Goal: Check status: Check status

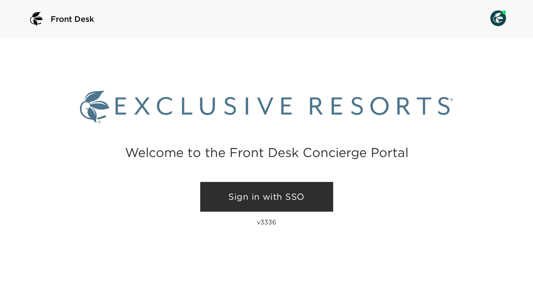
click at [264, 195] on link "Sign in with SSO" at bounding box center [266, 197] width 133 height 30
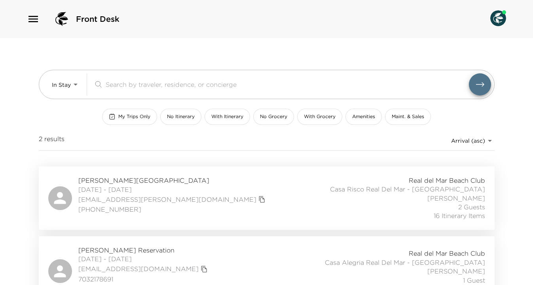
click at [134, 176] on span "Elizabeth Cuseo Reservation" at bounding box center [172, 180] width 189 height 9
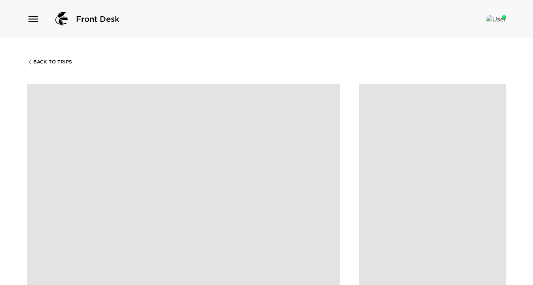
click at [193, 124] on span at bounding box center [183, 218] width 313 height 269
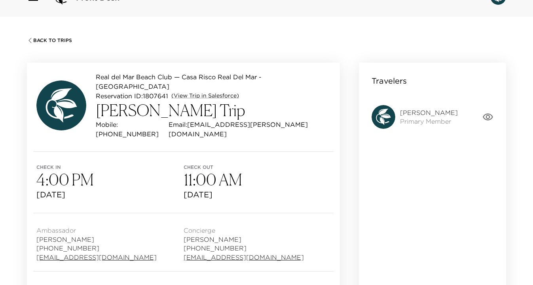
scroll to position [19, 0]
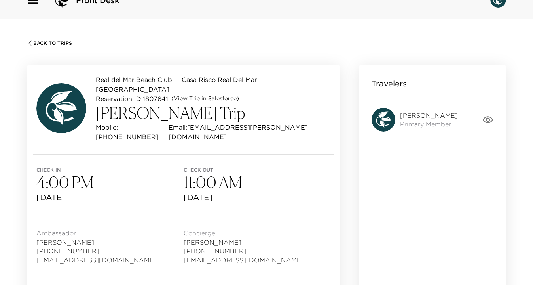
click at [214, 95] on link "(View Trip in Salesforce)" at bounding box center [205, 99] width 68 height 8
